Goal: Register for event/course

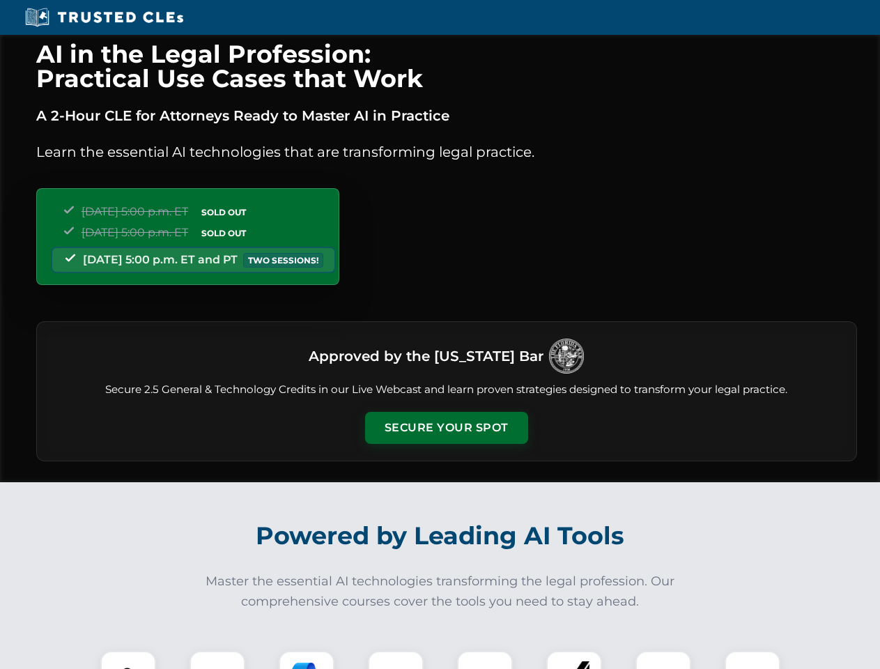
click at [446, 428] on button "Secure Your Spot" at bounding box center [446, 428] width 163 height 32
click at [128, 660] on img at bounding box center [128, 678] width 40 height 40
click at [217, 660] on div at bounding box center [217, 679] width 56 height 56
click at [307, 660] on div at bounding box center [307, 679] width 56 height 56
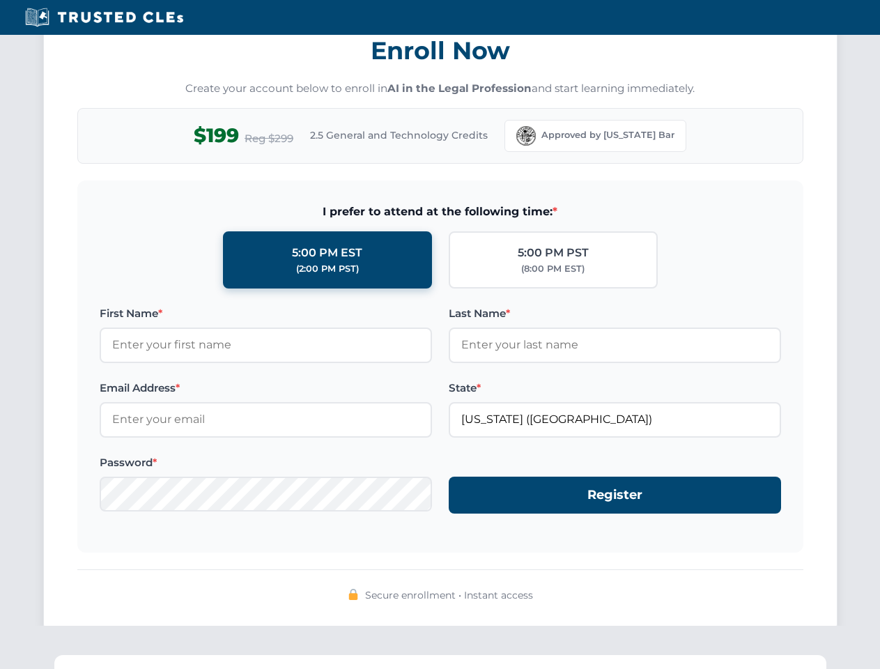
scroll to position [1367, 0]
